Goal: Register for event/course

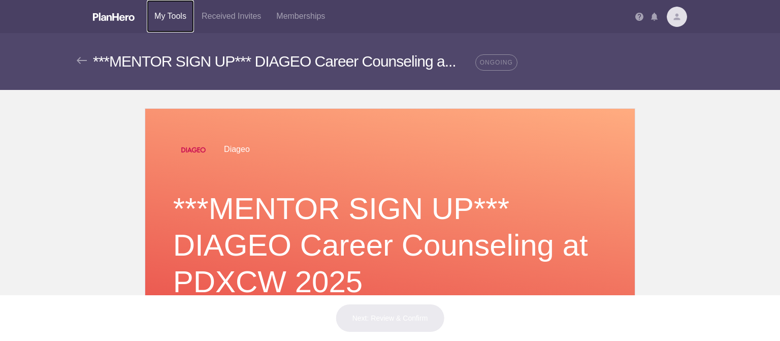
click at [173, 13] on link "My Tools" at bounding box center [170, 16] width 47 height 33
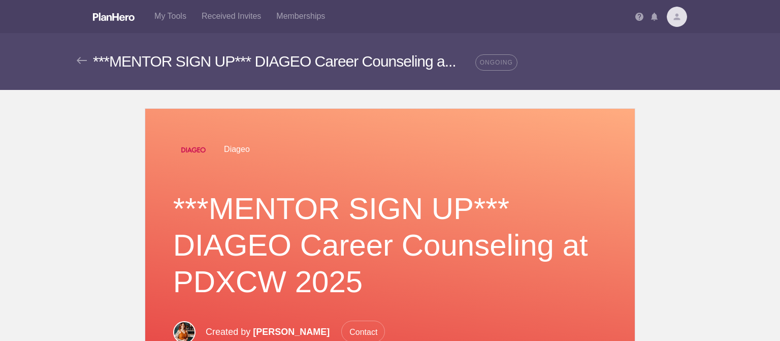
click at [671, 19] on img at bounding box center [677, 17] width 20 height 20
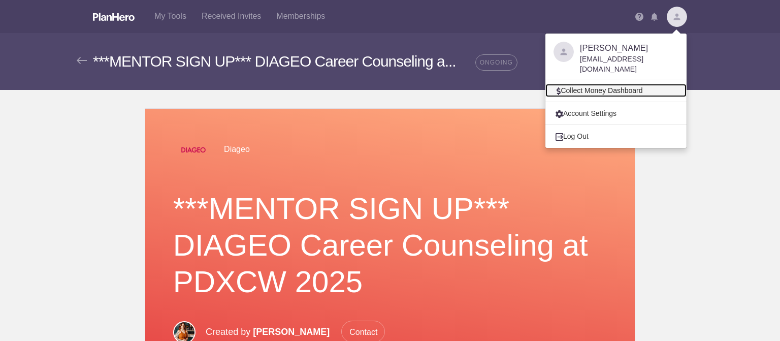
click at [621, 84] on link "Collect Money Dashboard" at bounding box center [615, 90] width 141 height 13
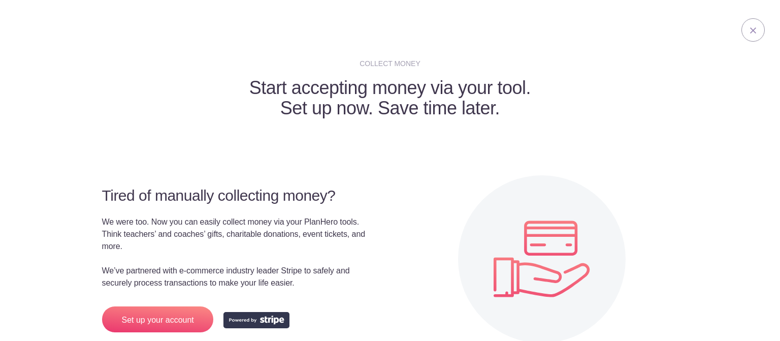
click at [750, 28] on img at bounding box center [753, 30] width 6 height 6
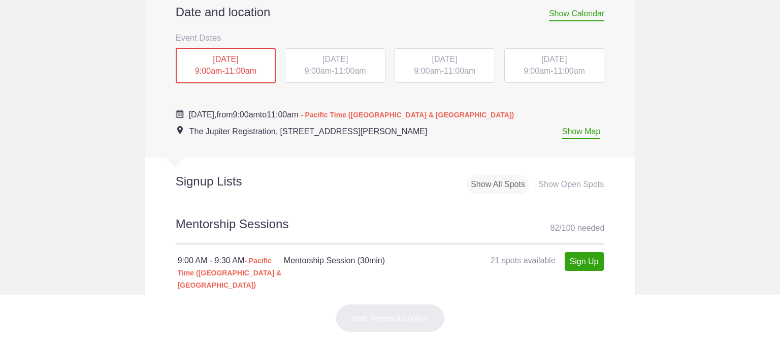
scroll to position [503, 0]
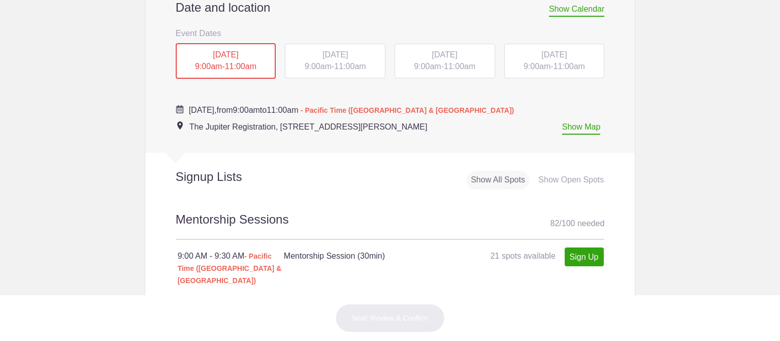
click at [500, 180] on div "Show All Spots" at bounding box center [498, 180] width 62 height 19
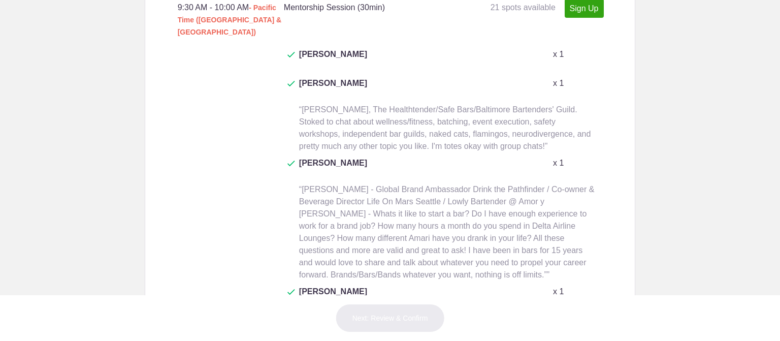
scroll to position [1180, 0]
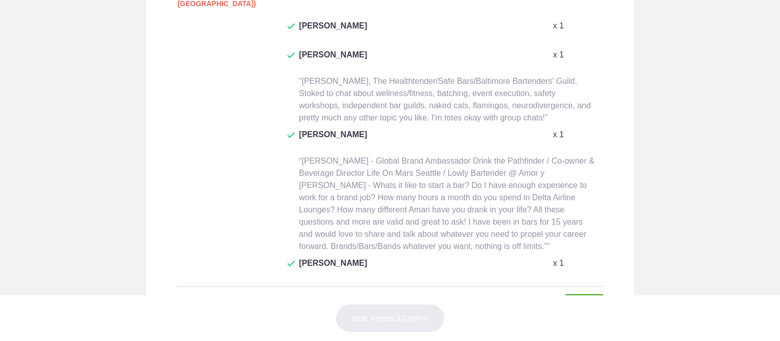
paste input "Keyatta Mincey-Parker is a Liberian woman and Southern belle whose work bridges…"
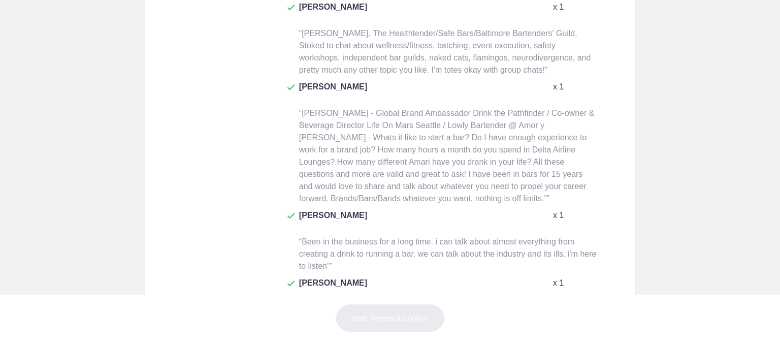
scroll to position [1628, 0]
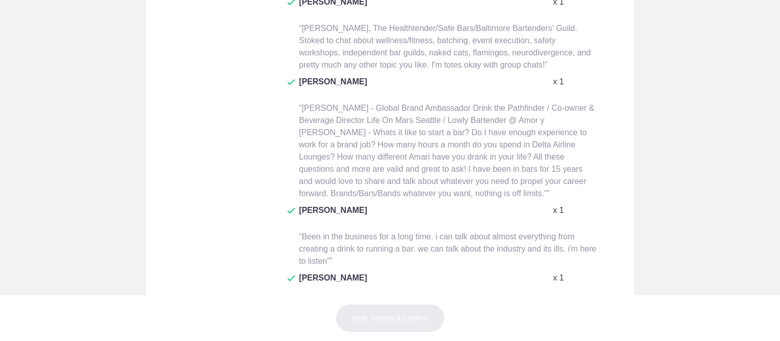
type input "Keyatta Mincey-Parker is a Liberian woman and Southern belle whose work bridges…"
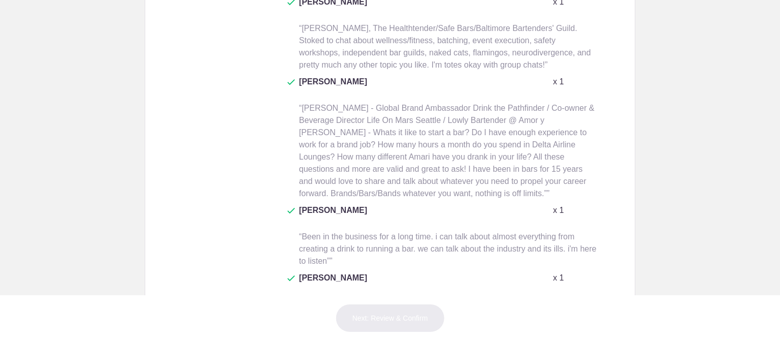
paste input "Keyatta Mincey-Parker is a Liberian woman and Southern belle whose work bridges…"
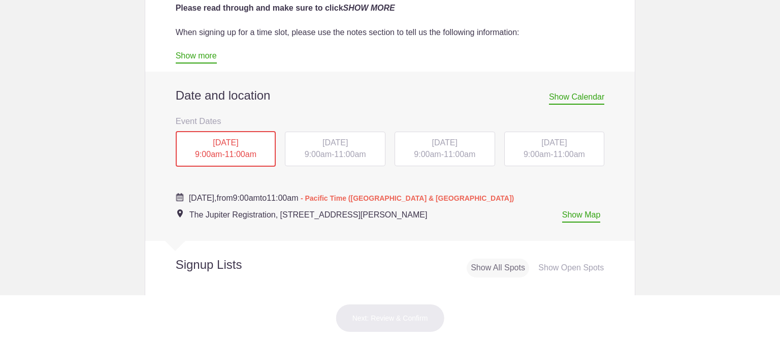
scroll to position [411, 0]
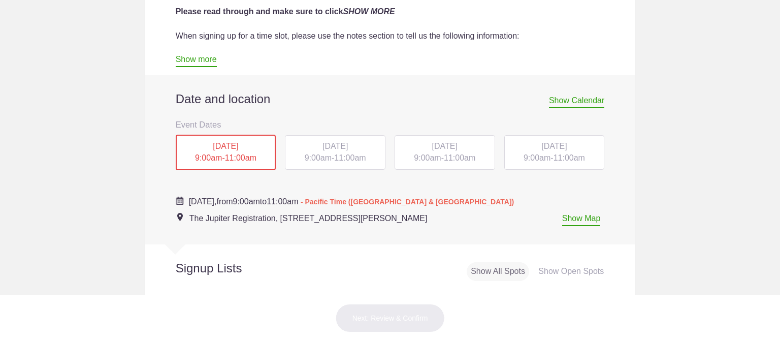
type input "Keyatta Mincey-Parker is a Liberian woman and Southern belle whose work bridges…"
click at [324, 156] on span "9:00am" at bounding box center [318, 157] width 27 height 9
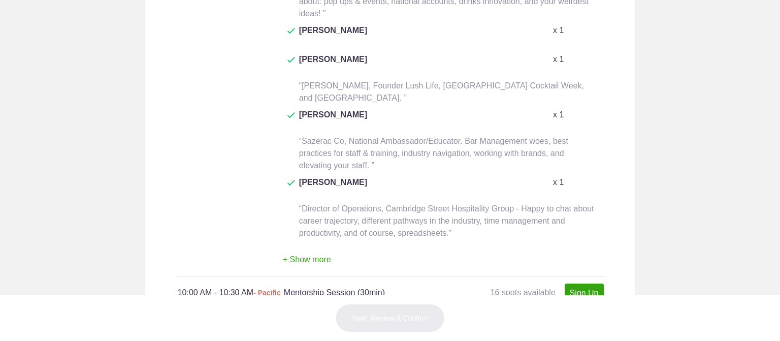
scroll to position [1222, 0]
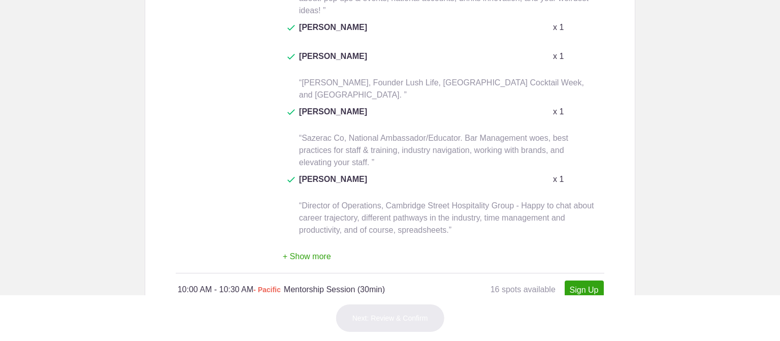
click at [574, 338] on img at bounding box center [577, 341] width 7 height 7
paste input "Keyatta Mincey-Parker is a Liberian woman and Southern belle whose work bridges…"
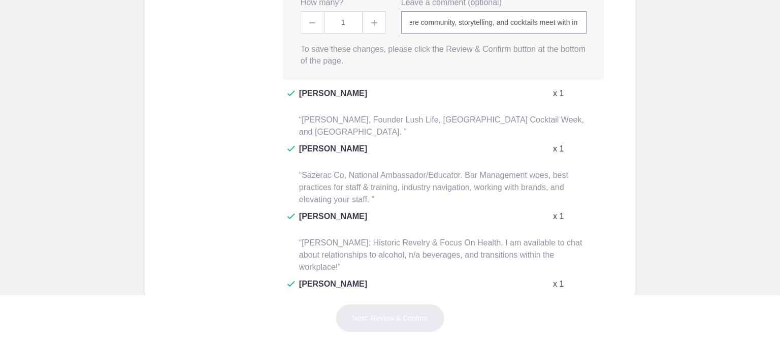
scroll to position [1566, 0]
type input "Keyatta Mincey-Parker is a Liberian woman and Southern belle whose work bridges…"
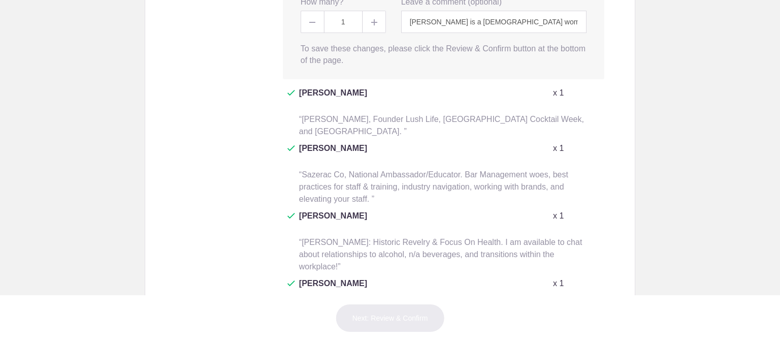
paste input "Keyatta Mincey-Parker is a Liberian woman and Southern belle whose work bridges…"
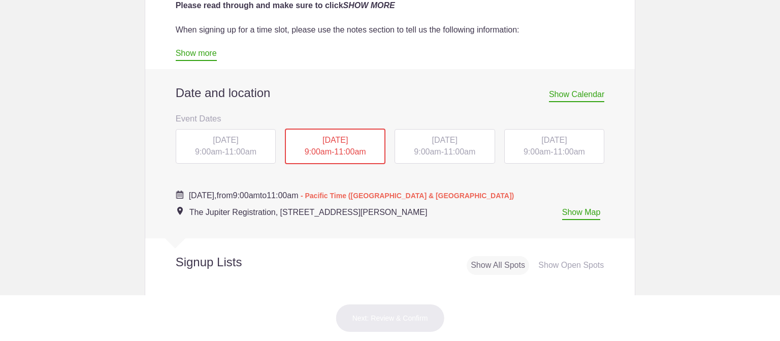
scroll to position [416, 0]
type input "Keyatta Mincey-Parker is a Liberian woman and Southern belle whose work bridges…"
click at [445, 151] on span "11:00am" at bounding box center [459, 152] width 31 height 9
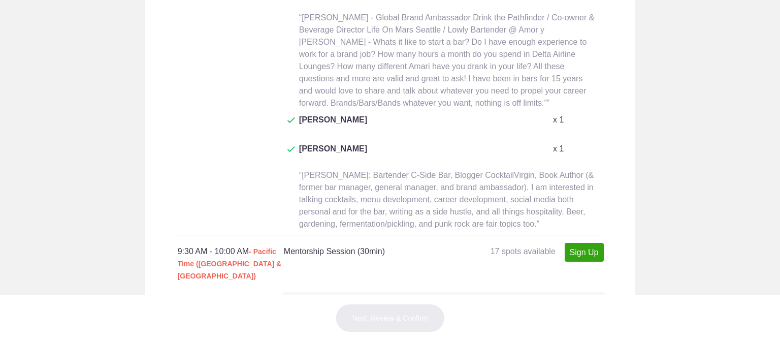
scroll to position [943, 0]
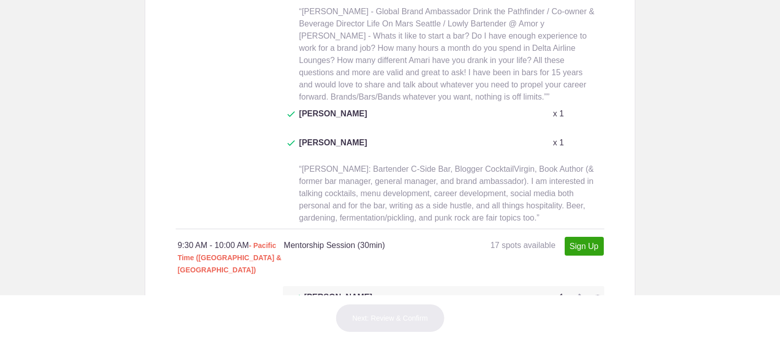
click at [574, 294] on img at bounding box center [577, 297] width 7 height 7
click at [516, 310] on input "text" at bounding box center [494, 321] width 186 height 22
paste input "Keyatta Mincey-Parker is a Liberian woman and Southern belle whose work bridges…"
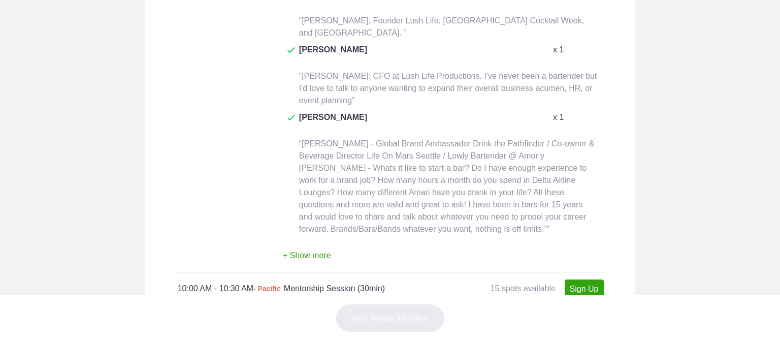
scroll to position [1410, 0]
type input "Keyatta Mincey-Parker is a Liberian woman and Southern belle whose work bridges…"
click at [574, 336] on img at bounding box center [577, 339] width 7 height 7
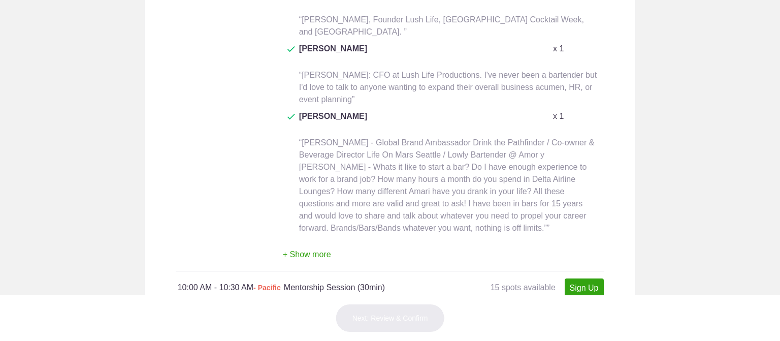
paste input "Keyatta Mincey-Parker is a Liberian woman and Southern belle whose work bridges…"
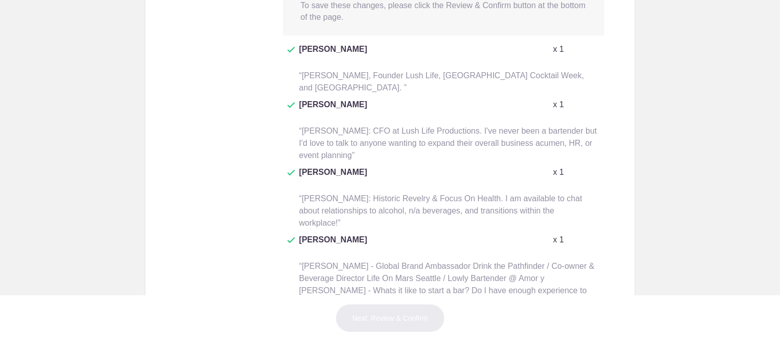
scroll to position [1798, 0]
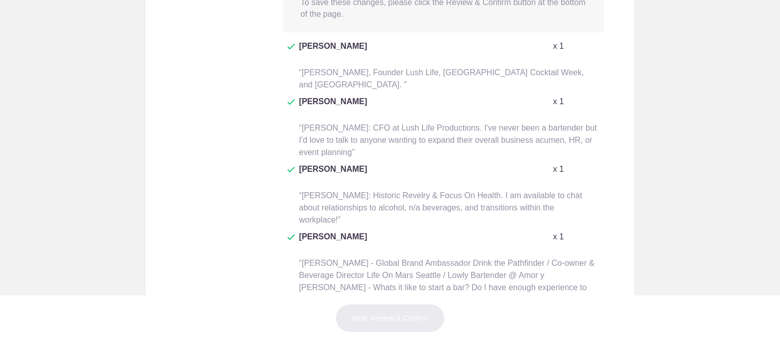
type input "Keyatta Mincey-Parker is a Liberian woman and Southern belle whose work bridges…"
paste input "Keyatta Mincey-Parker is a Liberian woman and Southern belle whose work bridges…"
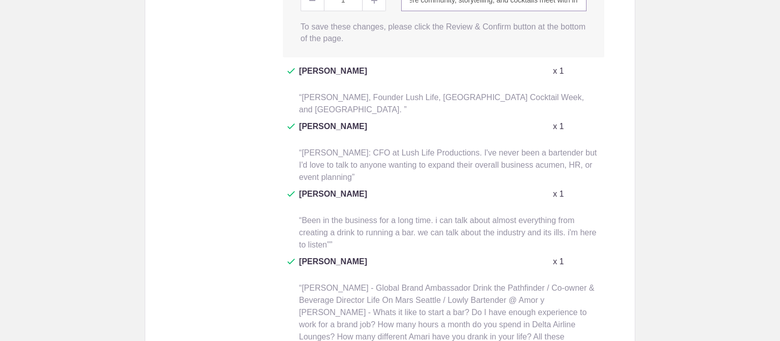
scroll to position [2338, 0]
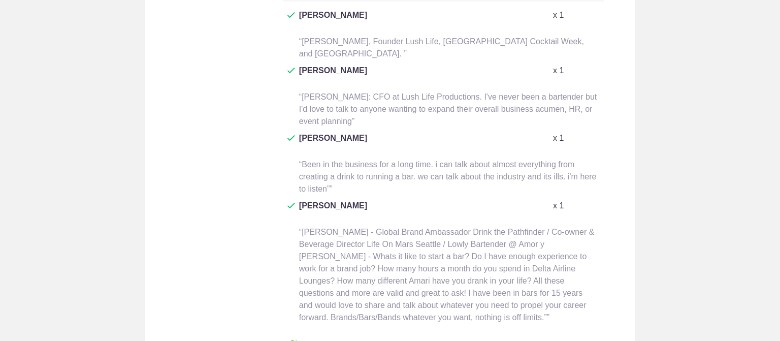
type input "Keyatta Mincey-Parker is a Liberian woman and Southern belle whose work bridges…"
click at [324, 328] on button "+ Show more" at bounding box center [307, 344] width 48 height 32
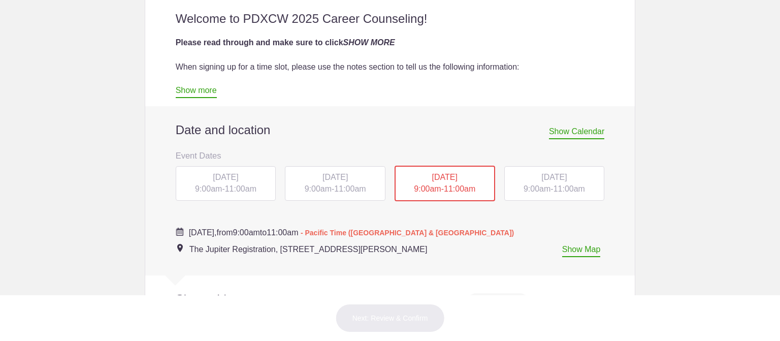
scroll to position [381, 0]
click at [193, 92] on link "Show more" at bounding box center [196, 91] width 41 height 12
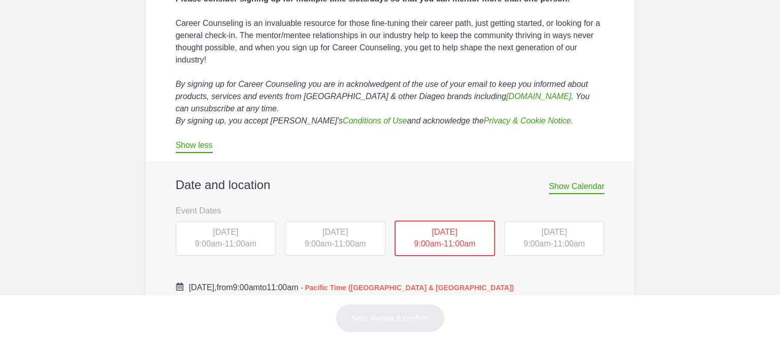
scroll to position [784, 0]
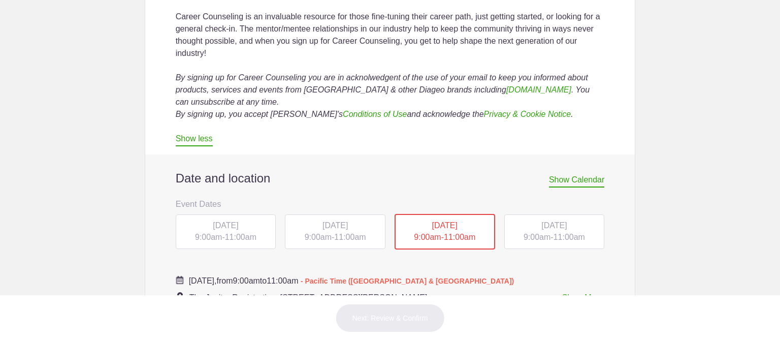
click at [216, 226] on span "MON, Oct 13, 2025" at bounding box center [225, 225] width 25 height 9
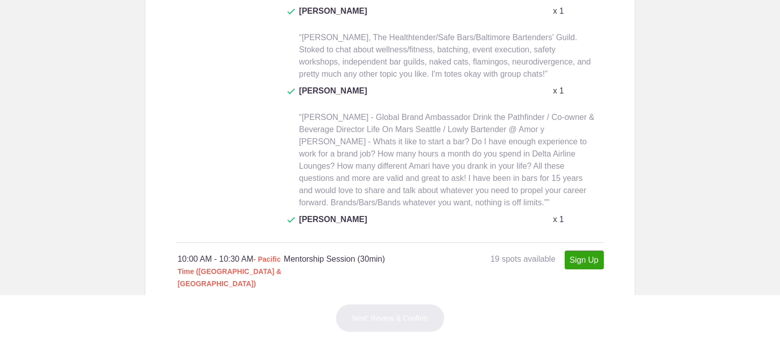
scroll to position [1227, 0]
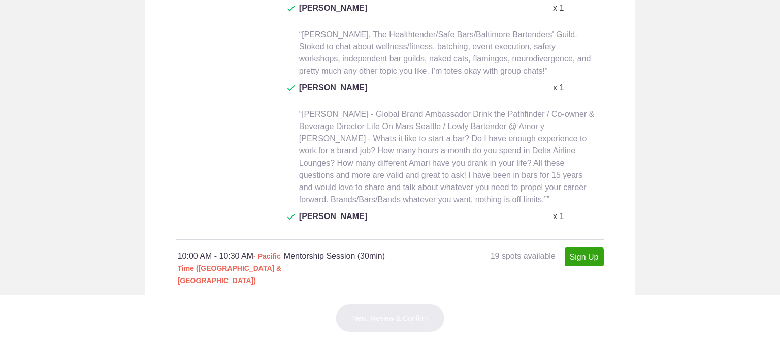
click at [595, 305] on img at bounding box center [598, 308] width 6 height 6
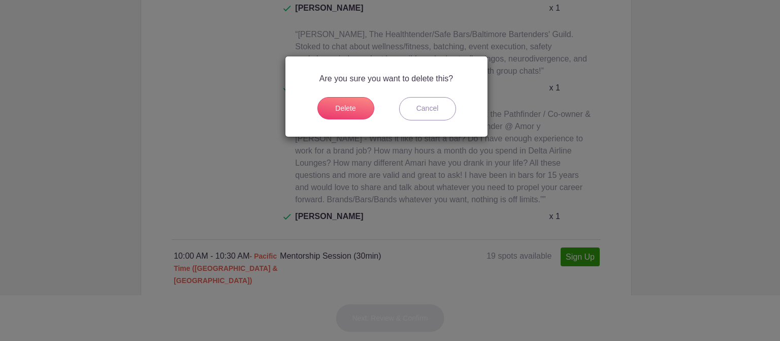
click at [421, 109] on link "Cancel" at bounding box center [427, 108] width 57 height 23
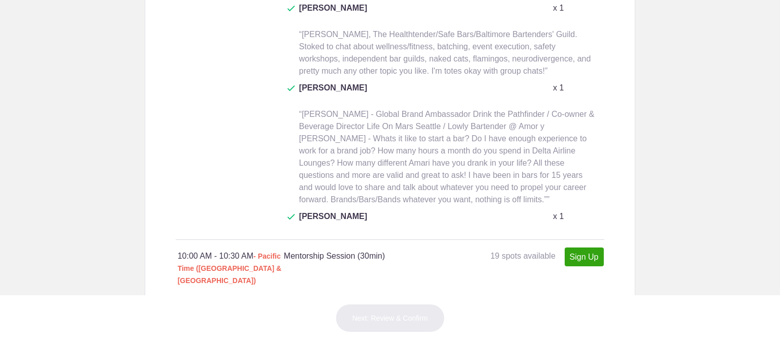
click at [574, 304] on img at bounding box center [577, 307] width 7 height 7
click at [503, 321] on input "text" at bounding box center [494, 332] width 186 height 22
type input "Keyatta Mincey-Parker is a Liberian woman and Southern belle whose work bridges…"
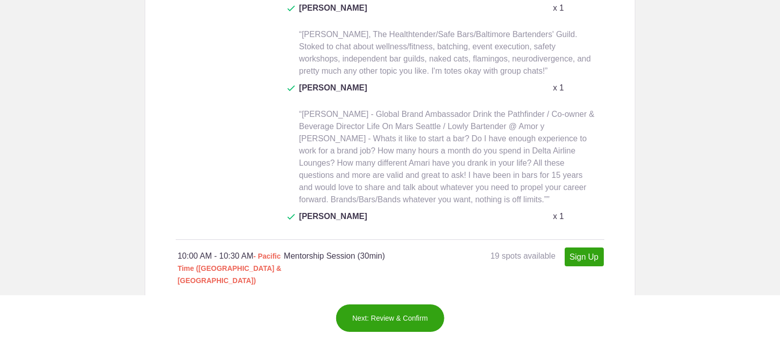
click at [403, 313] on button "Next: Review & Confirm" at bounding box center [390, 318] width 109 height 28
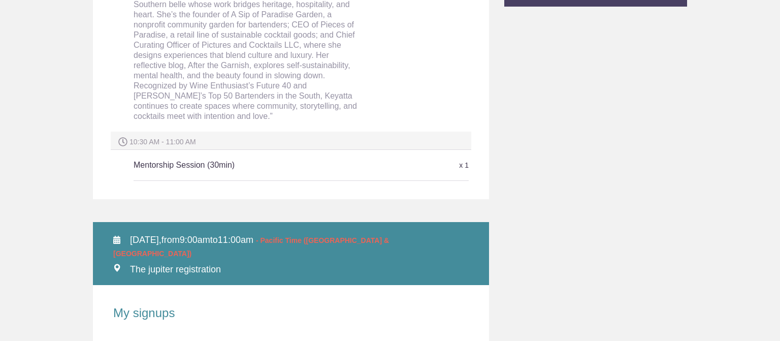
scroll to position [375, 0]
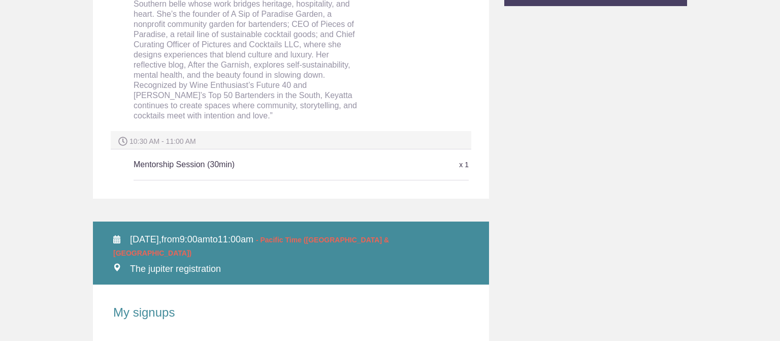
click at [327, 154] on h5 "Mentorship Session (30min)" at bounding box center [245, 164] width 223 height 20
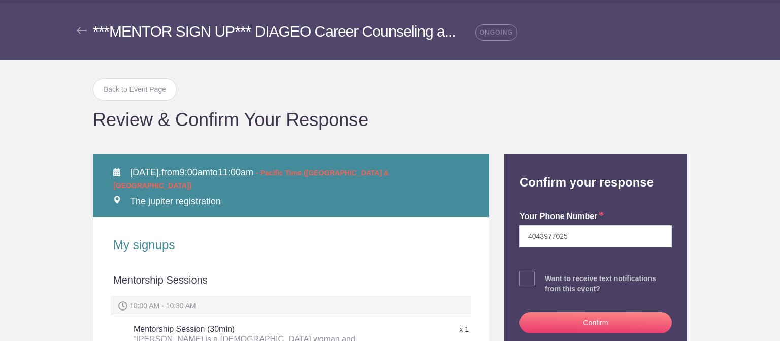
scroll to position [28, 0]
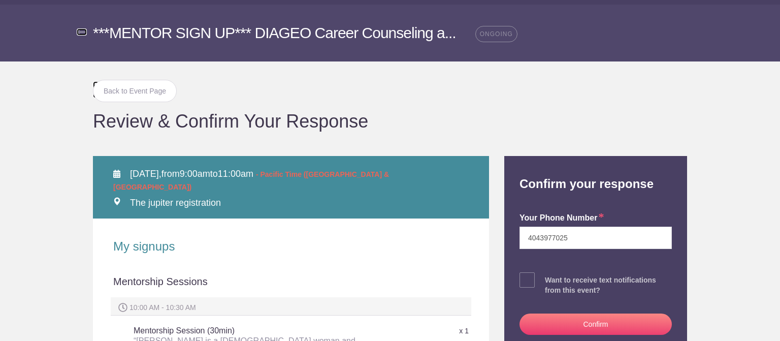
click at [78, 34] on img at bounding box center [82, 31] width 10 height 7
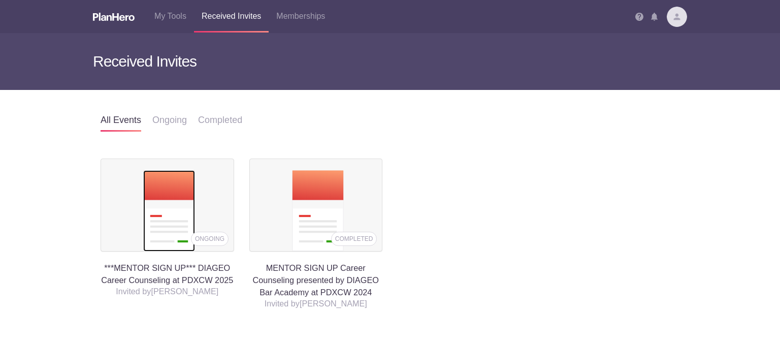
click at [155, 211] on img at bounding box center [169, 210] width 52 height 81
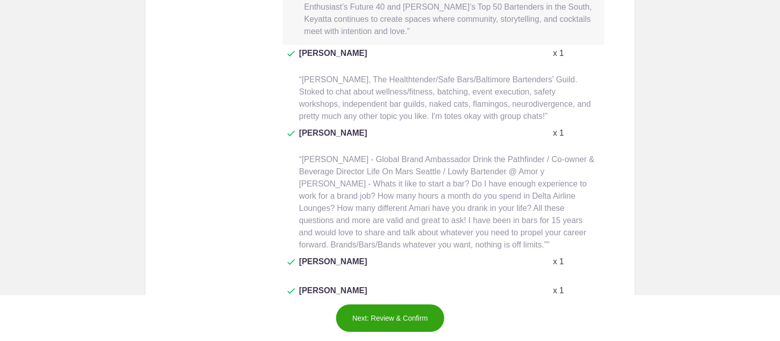
scroll to position [1677, 0]
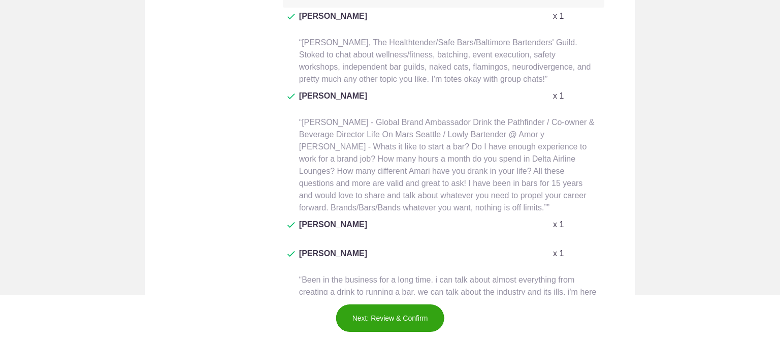
drag, startPoint x: 508, startPoint y: 237, endPoint x: 473, endPoint y: 237, distance: 35.0
type input "Keyatta Mincey-Parker is a Liberian woman and Southern belle whose work bridges…"
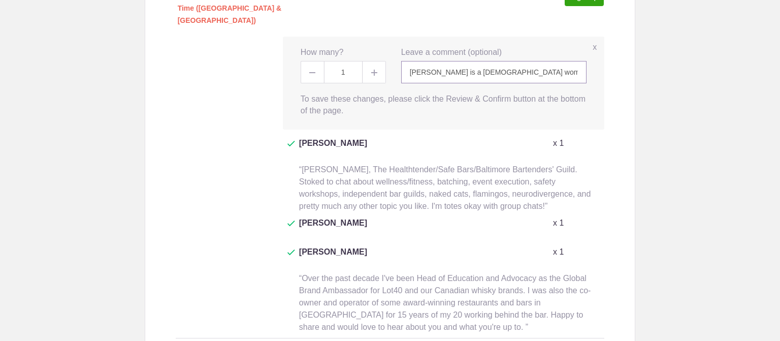
scroll to position [2002, 0]
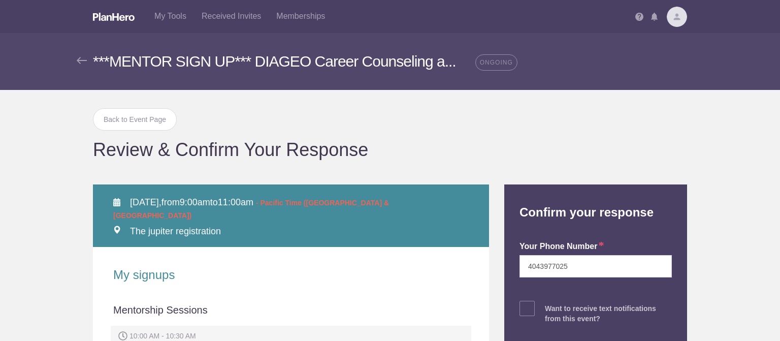
click at [522, 312] on span at bounding box center [527, 308] width 15 height 15
click at [548, 309] on input "checkbox" at bounding box center [624, 306] width 152 height 7
checkbox input "true"
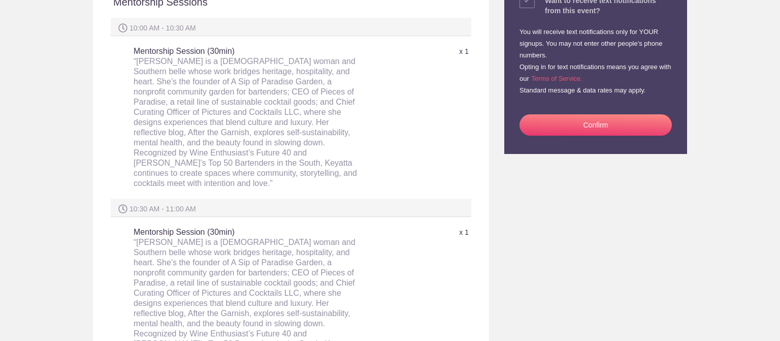
scroll to position [309, 0]
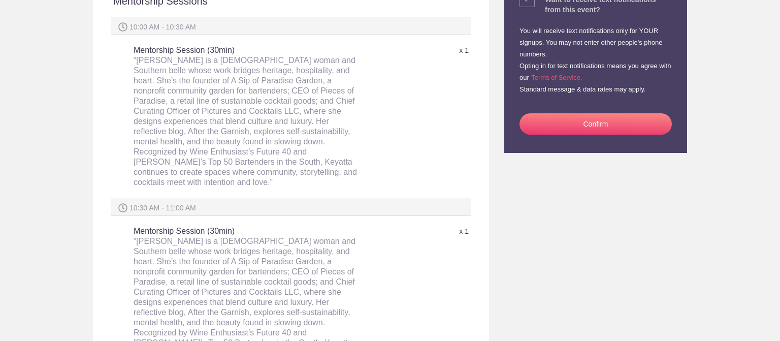
click at [595, 125] on button "Confirm" at bounding box center [596, 123] width 152 height 21
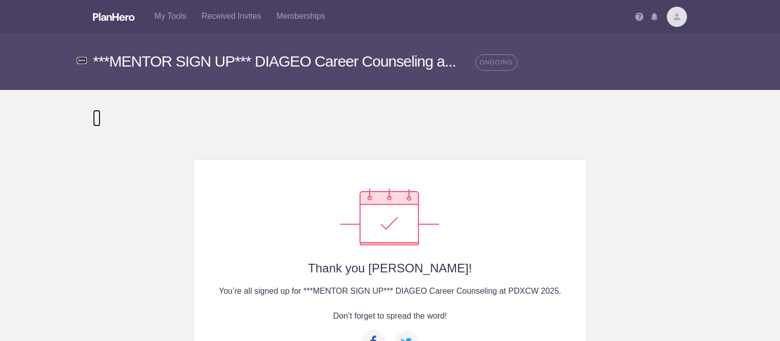
click at [78, 60] on img at bounding box center [82, 60] width 10 height 7
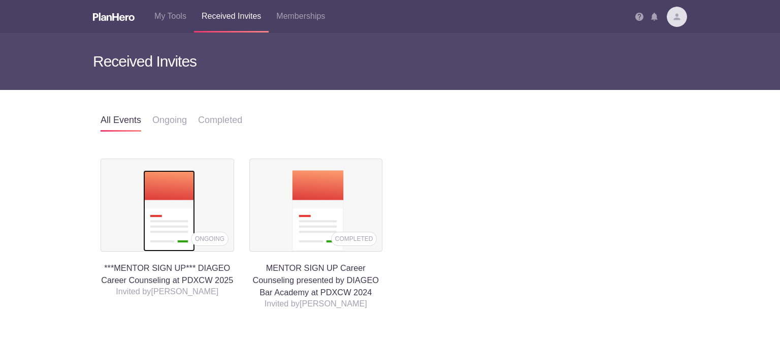
click at [155, 209] on img at bounding box center [169, 210] width 52 height 81
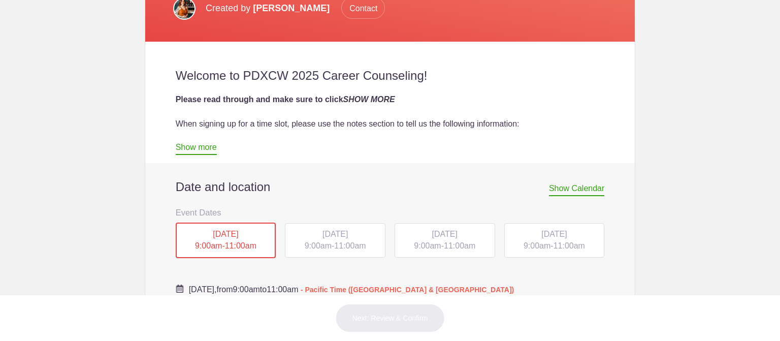
scroll to position [327, 0]
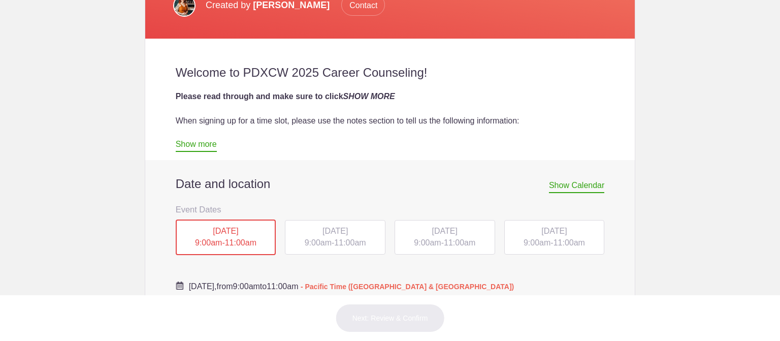
click at [338, 236] on div "TUE, Oct 14, 2025 9:00am - 11:00am" at bounding box center [335, 237] width 101 height 35
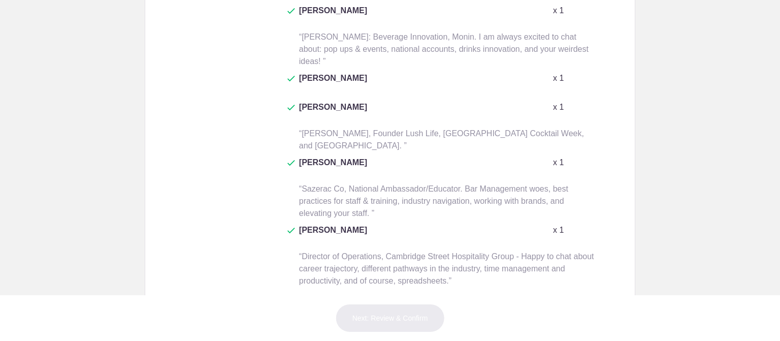
scroll to position [1178, 0]
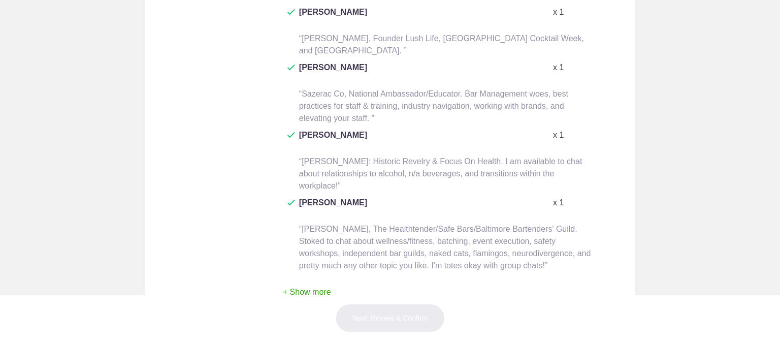
scroll to position [1648, 0]
type input "Keyatta Mincey-Parker is a Liberian woman and Southern belle whose work bridges…"
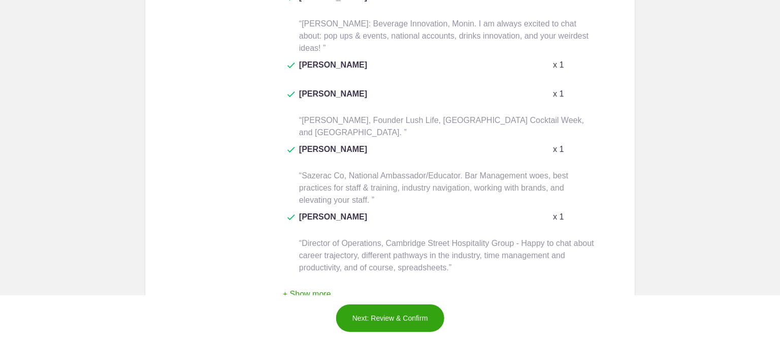
scroll to position [1186, 0]
type input "Keyatta Mincey-Parker is a Liberian woman and Southern belle whose work bridges…"
click at [399, 317] on button "Next: Review & Confirm" at bounding box center [390, 318] width 109 height 28
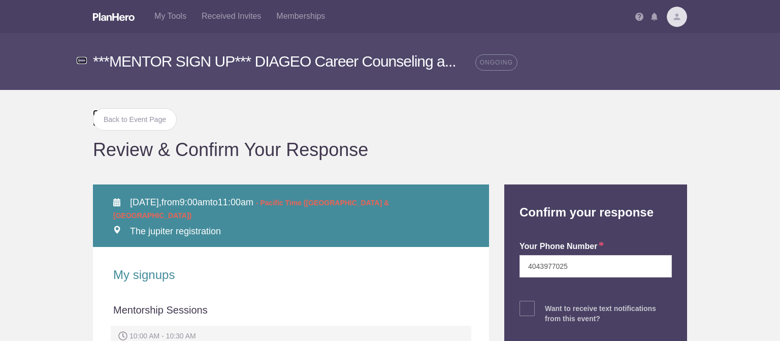
click at [79, 57] on img at bounding box center [82, 60] width 10 height 7
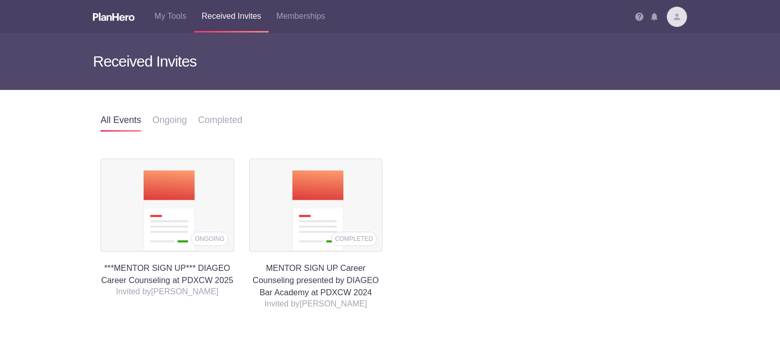
click at [205, 192] on div "ONGOING" at bounding box center [169, 205] width 121 height 92
click at [184, 215] on img at bounding box center [169, 210] width 52 height 81
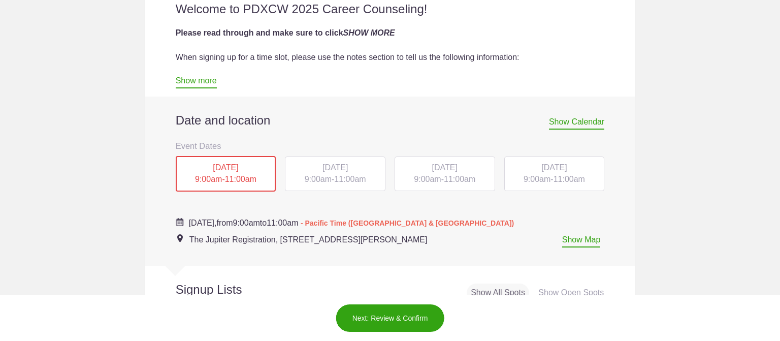
scroll to position [392, 0]
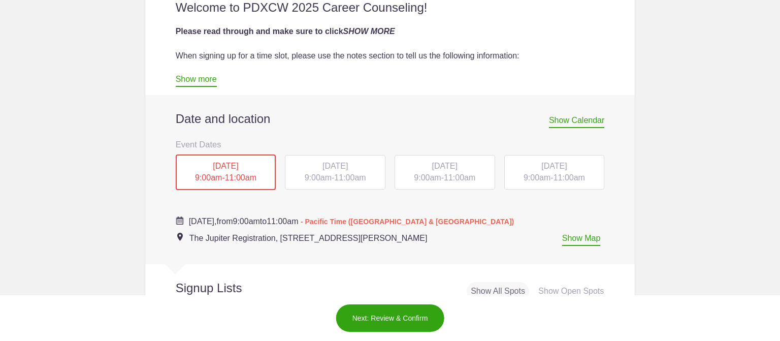
click at [432, 170] on span "WED, Oct 15, 2025" at bounding box center [444, 166] width 25 height 9
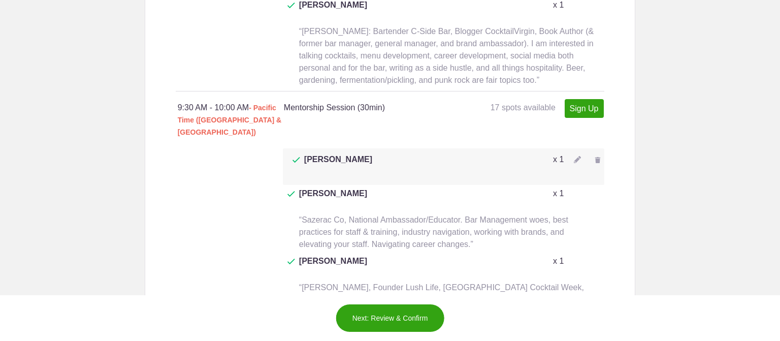
scroll to position [1056, 0]
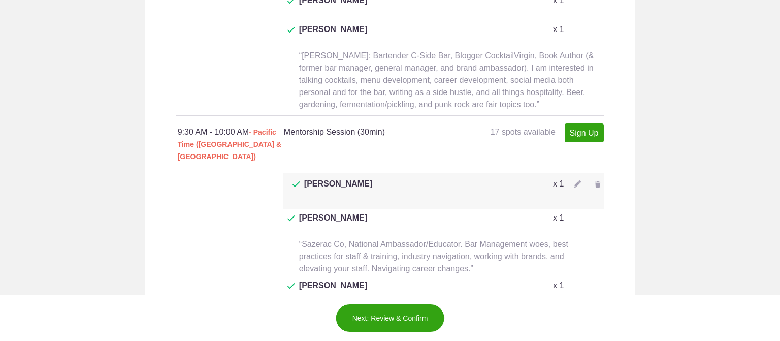
click at [574, 180] on img at bounding box center [577, 183] width 7 height 7
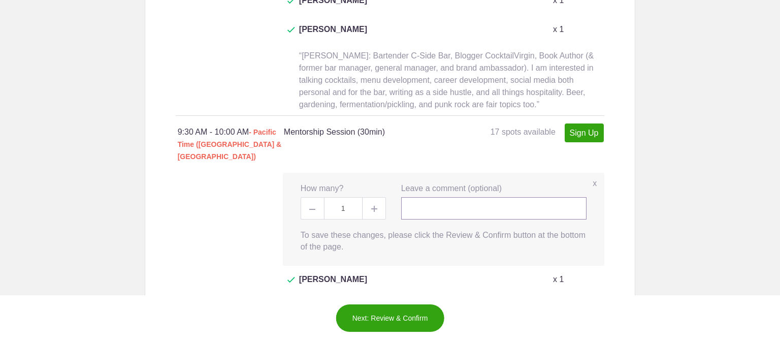
click at [534, 197] on input "text" at bounding box center [494, 208] width 186 height 22
type input "Keyatta Mincey-Parker is a Liberian woman and Southern belle whose work bridges…"
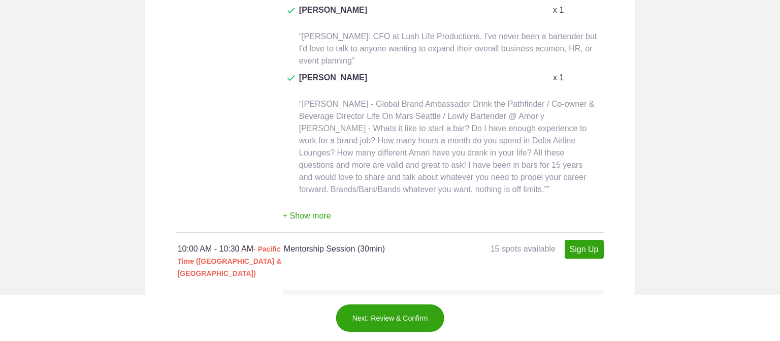
scroll to position [1451, 0]
click at [574, 295] on img at bounding box center [577, 298] width 7 height 7
click at [518, 312] on input "text" at bounding box center [494, 323] width 186 height 22
type input "Keyatta Mincey-Parker is a Liberian woman and Southern belle whose work bridges…"
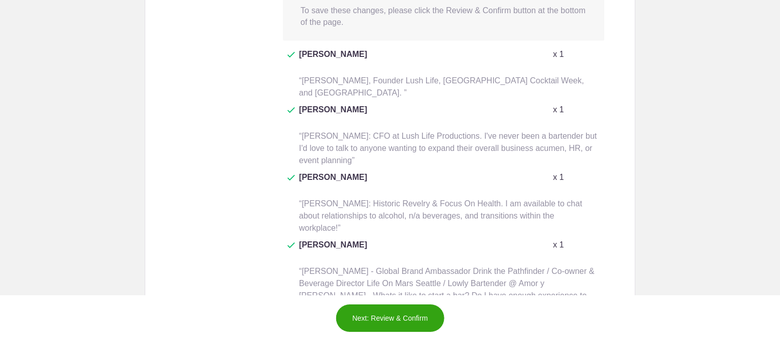
scroll to position [1795, 0]
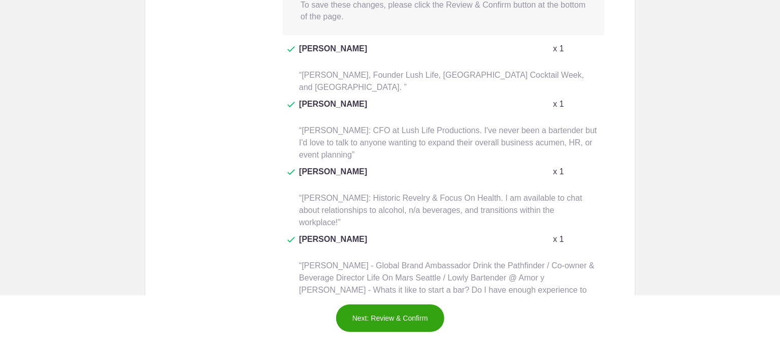
type input "Keyatta Mincey-Parker is a Liberian woman and Southern belle whose work bridges…"
click at [429, 314] on button "Next: Review & Confirm" at bounding box center [390, 318] width 109 height 28
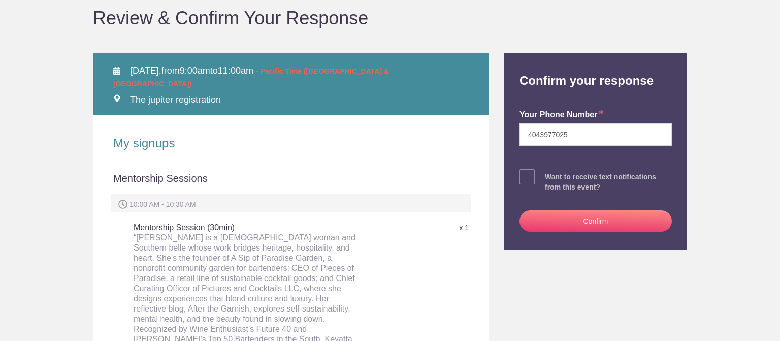
scroll to position [132, 0]
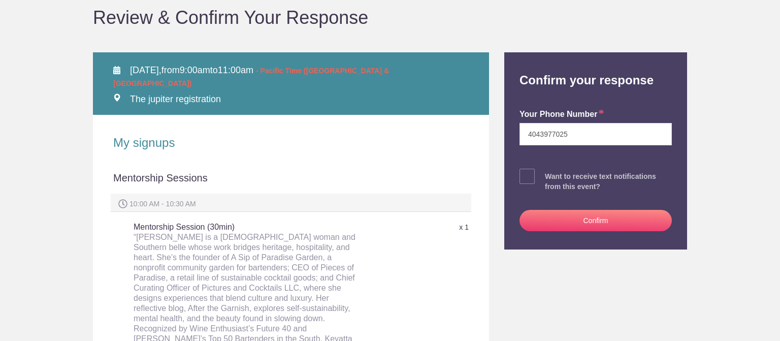
click at [585, 217] on button "Confirm" at bounding box center [596, 220] width 152 height 21
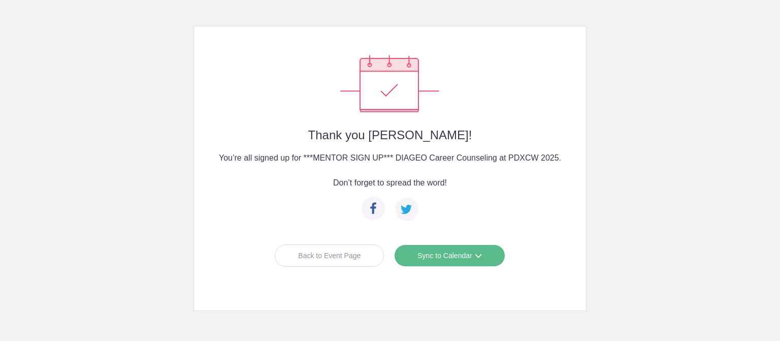
scroll to position [130, 0]
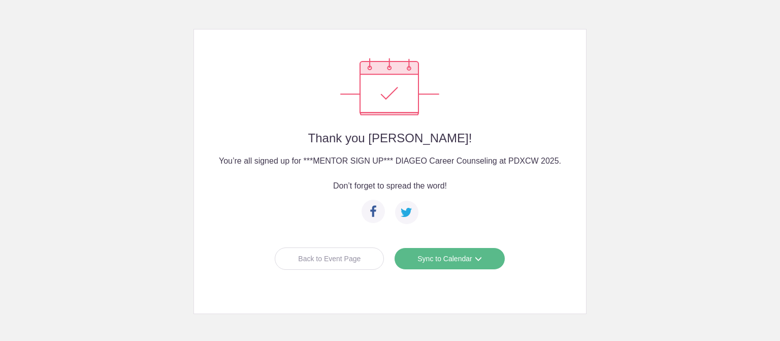
click at [445, 260] on link "Sync to Calendar" at bounding box center [449, 258] width 111 height 22
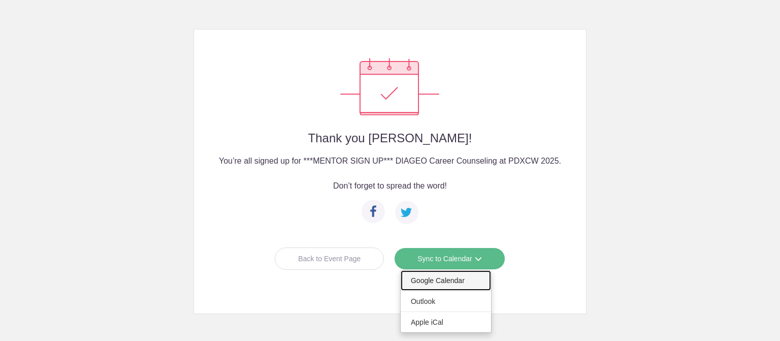
click at [434, 280] on link "Google Calendar" at bounding box center [446, 280] width 90 height 20
